Goal: Find specific page/section: Find specific page/section

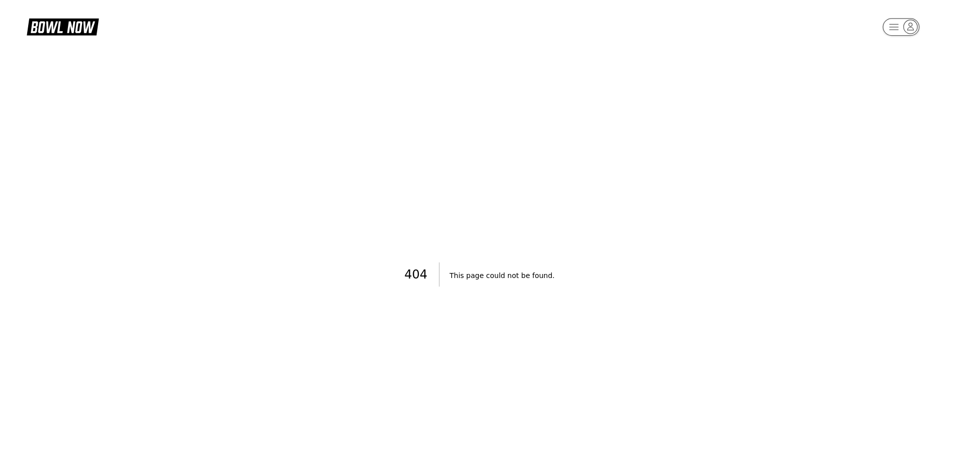
click at [71, 26] on icon at bounding box center [69, 28] width 25 height 12
click at [66, 29] on icon at bounding box center [63, 26] width 72 height 19
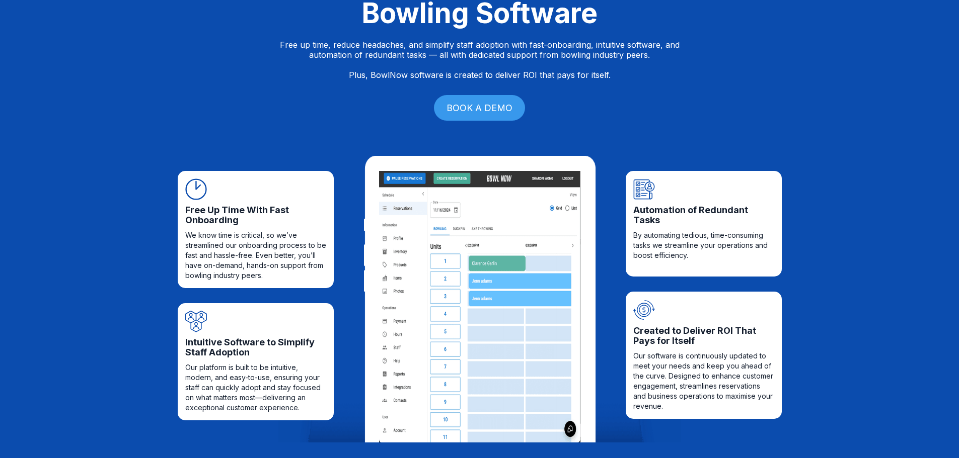
scroll to position [201, 0]
